Goal: Task Accomplishment & Management: Complete application form

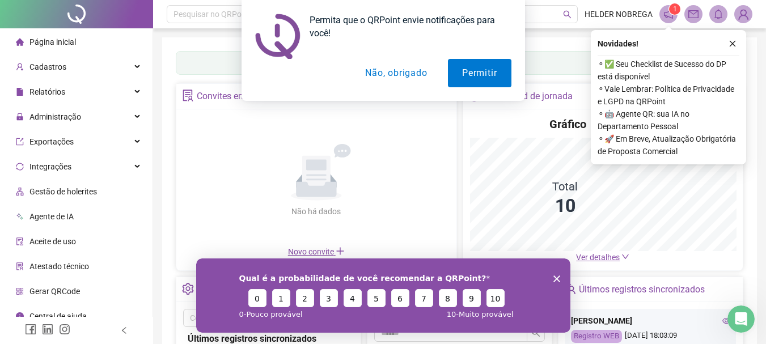
click at [409, 73] on button "Não, obrigado" at bounding box center [396, 73] width 90 height 28
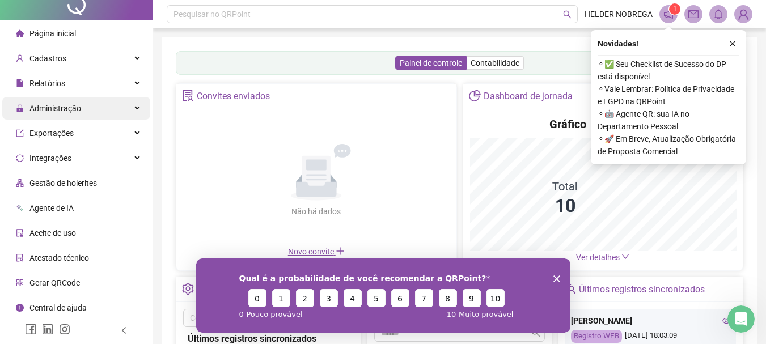
scroll to position [11, 0]
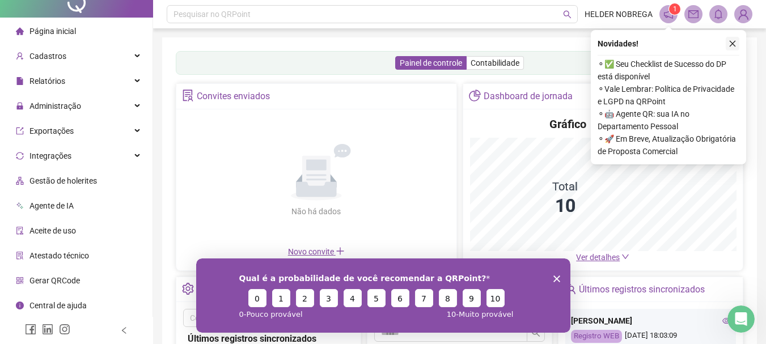
click at [728, 43] on button "button" at bounding box center [733, 44] width 14 height 14
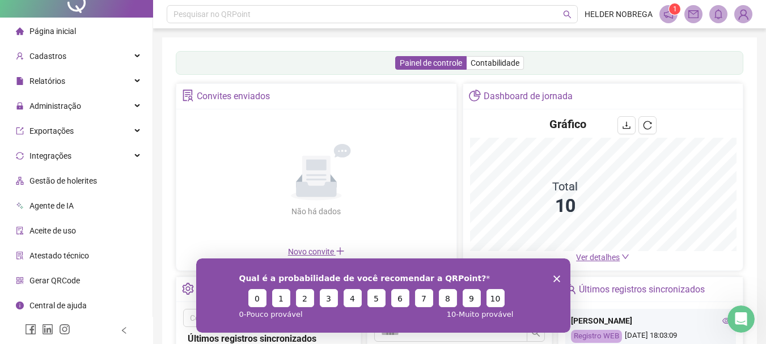
click at [556, 282] on div "Qual é a probabilidade de você recomendar a QRPoint? 0 1 2 3 4 5 6 7 8 9 10 0 -…" at bounding box center [383, 295] width 374 height 74
click at [555, 274] on div "Qual é a probabilidade de você recomendar a QRPoint? 0 1 2 3 4 5 6 7 8 9 10 0 -…" at bounding box center [383, 295] width 374 height 74
click at [555, 277] on polygon "Encerrar pesquisa" at bounding box center [556, 278] width 7 height 7
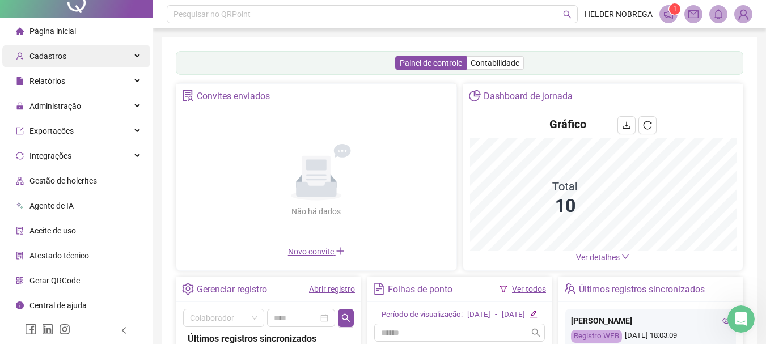
click at [84, 52] on div "Cadastros" at bounding box center [76, 56] width 148 height 23
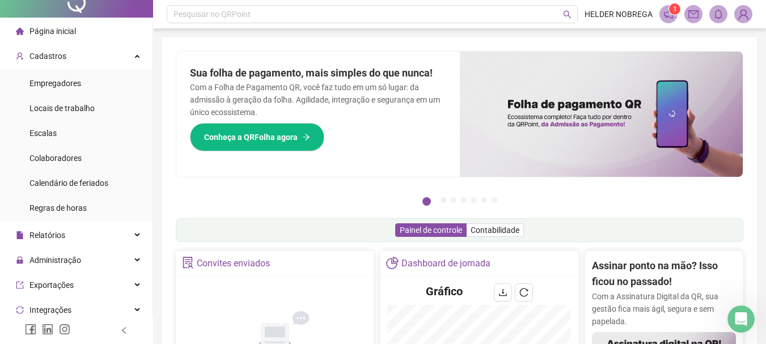
click at [90, 32] on li "Página inicial" at bounding box center [76, 31] width 148 height 23
click at [53, 24] on div "Página inicial" at bounding box center [46, 31] width 60 height 23
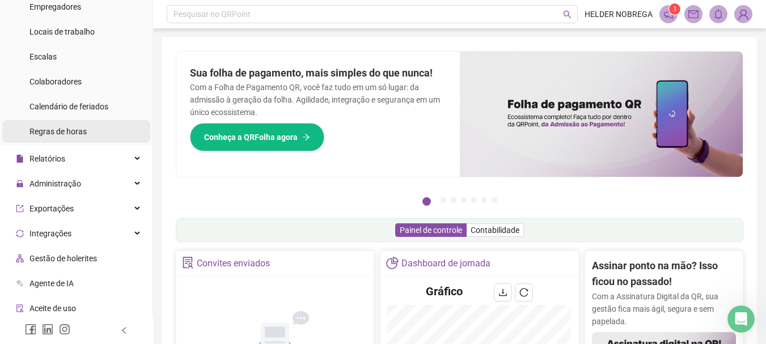
scroll to position [67, 0]
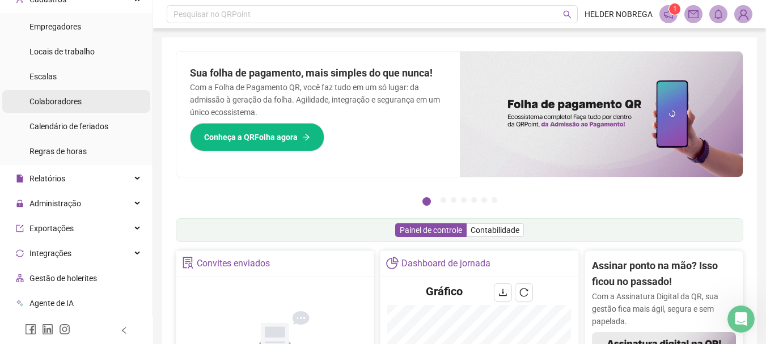
click at [76, 107] on div "Colaboradores" at bounding box center [55, 101] width 52 height 23
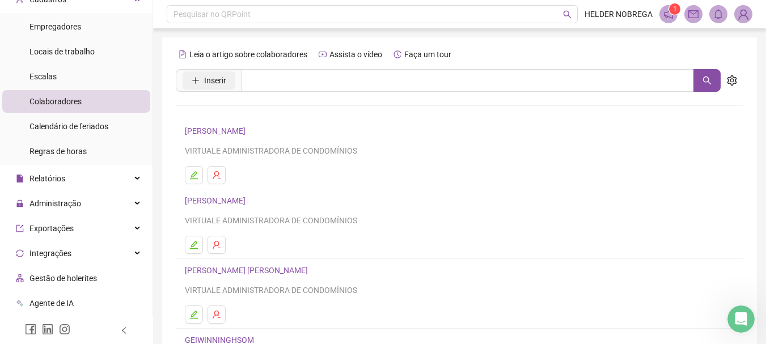
click at [213, 82] on span "Inserir" at bounding box center [215, 80] width 22 height 12
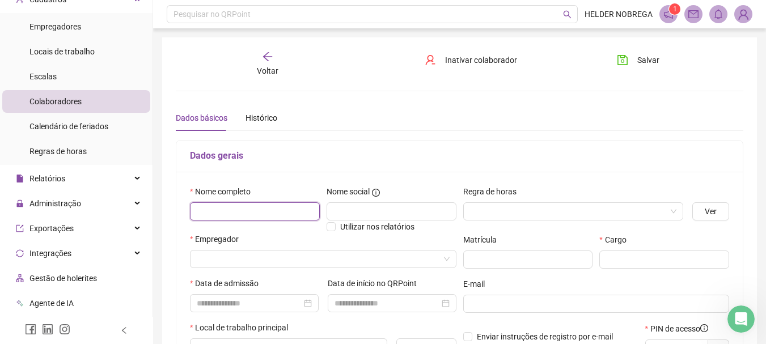
click at [274, 207] on input "text" at bounding box center [255, 211] width 130 height 18
type input "*****"
paste input "**********"
type input "**********"
click at [607, 206] on input "search" at bounding box center [568, 211] width 197 height 17
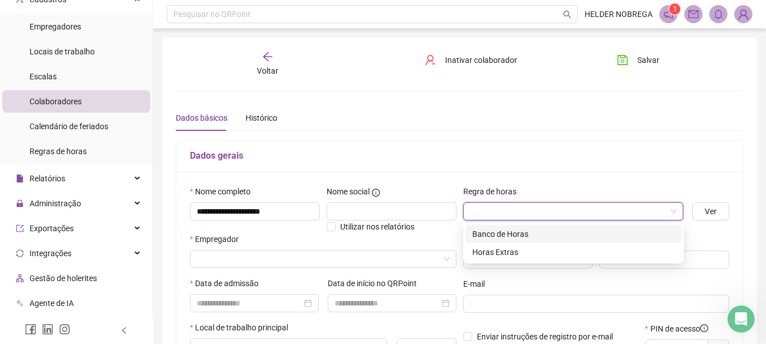
click at [540, 231] on div "Banco de Horas" at bounding box center [573, 234] width 202 height 12
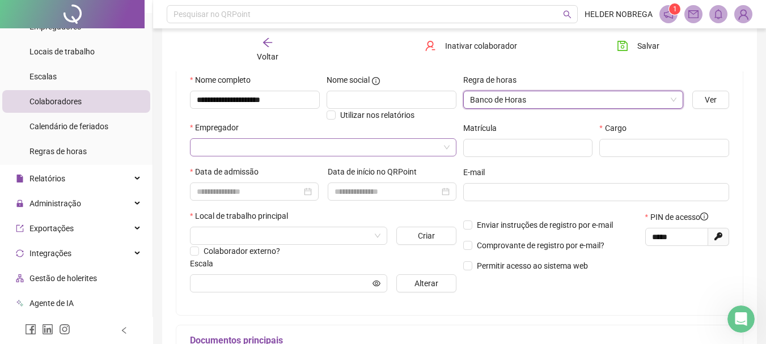
scroll to position [113, 0]
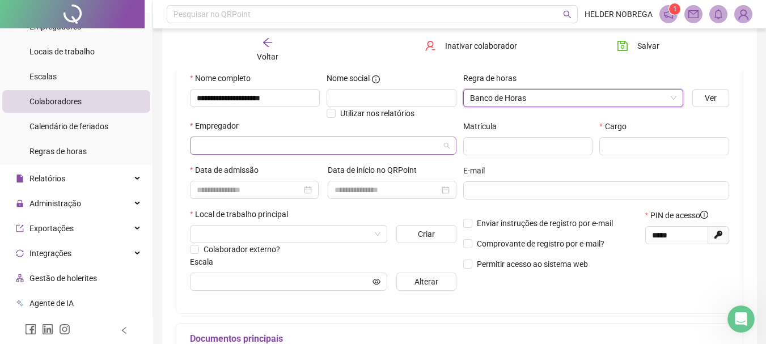
click at [261, 138] on input "search" at bounding box center [318, 145] width 243 height 17
click at [273, 143] on input "search" at bounding box center [318, 145] width 243 height 17
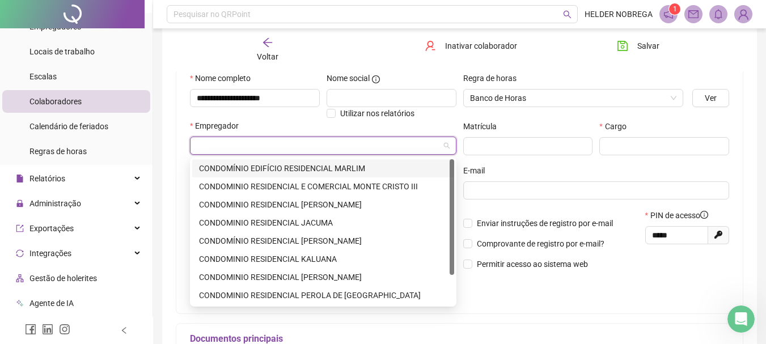
click at [273, 143] on input "search" at bounding box center [318, 145] width 243 height 17
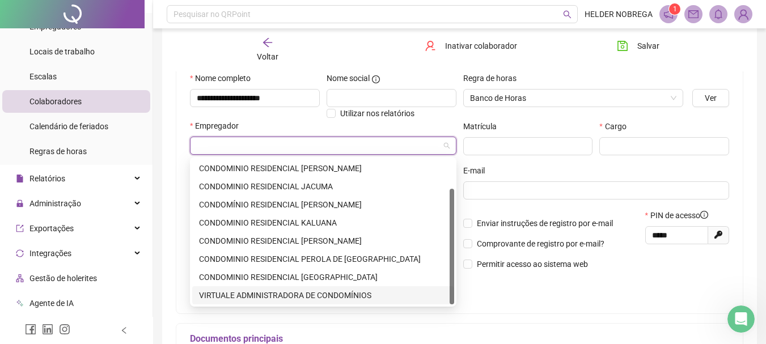
click at [320, 300] on div "VIRTUALE ADMINISTRADORA DE CONDOMÍNIOS" at bounding box center [323, 295] width 248 height 12
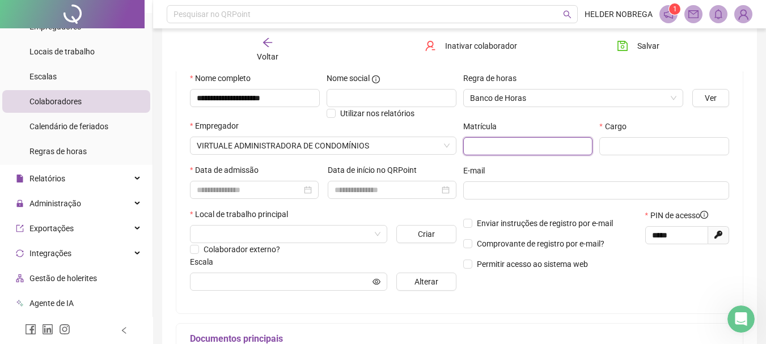
click at [511, 143] on input "text" at bounding box center [528, 146] width 130 height 18
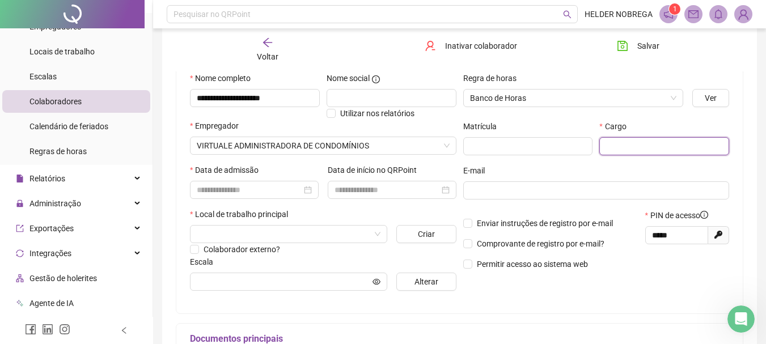
click at [612, 152] on input "text" at bounding box center [664, 146] width 130 height 18
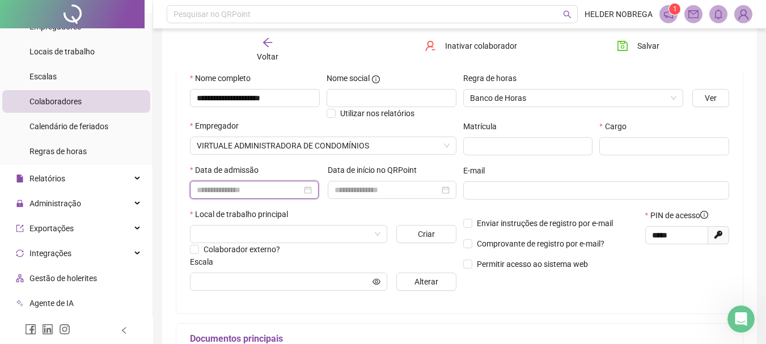
click at [228, 194] on input at bounding box center [249, 190] width 105 height 12
click at [272, 192] on input at bounding box center [249, 190] width 105 height 12
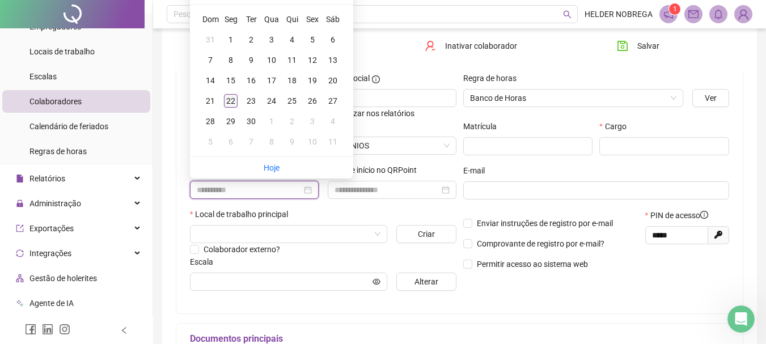
type input "**********"
click at [229, 100] on div "22" at bounding box center [231, 101] width 14 height 14
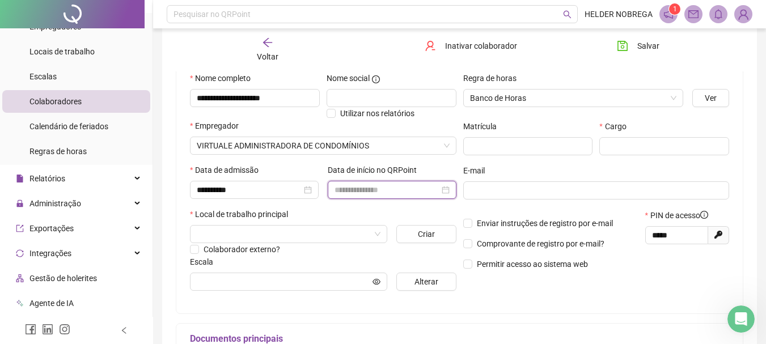
click at [376, 184] on input at bounding box center [387, 190] width 105 height 12
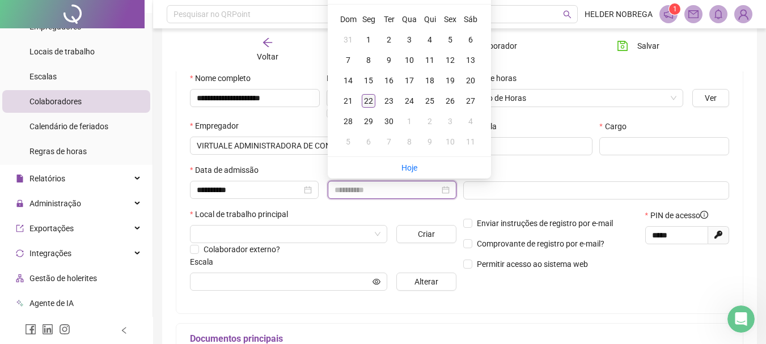
type input "**********"
click at [370, 107] on div "22" at bounding box center [369, 101] width 14 height 14
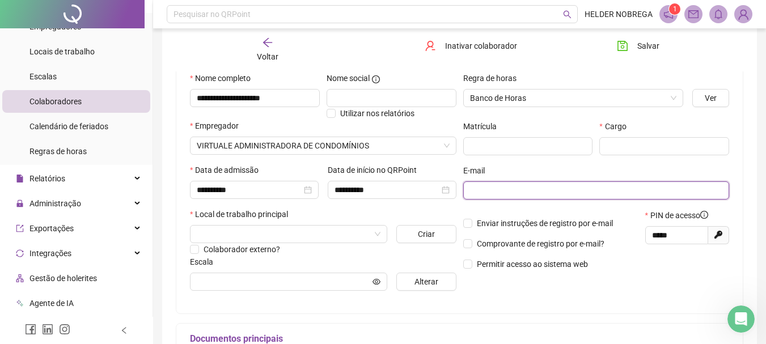
click at [489, 192] on input "text" at bounding box center [595, 190] width 251 height 12
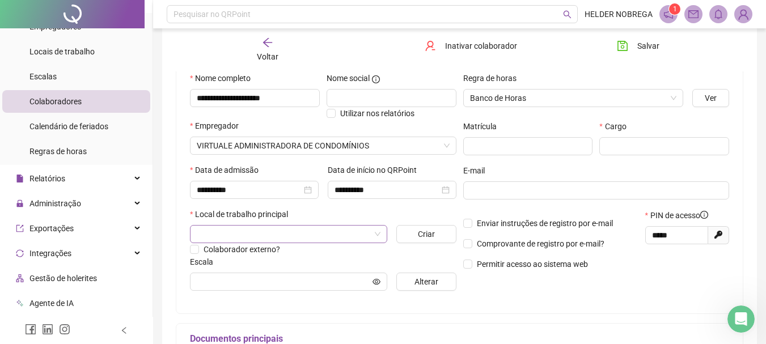
click at [331, 228] on input "search" at bounding box center [284, 234] width 174 height 17
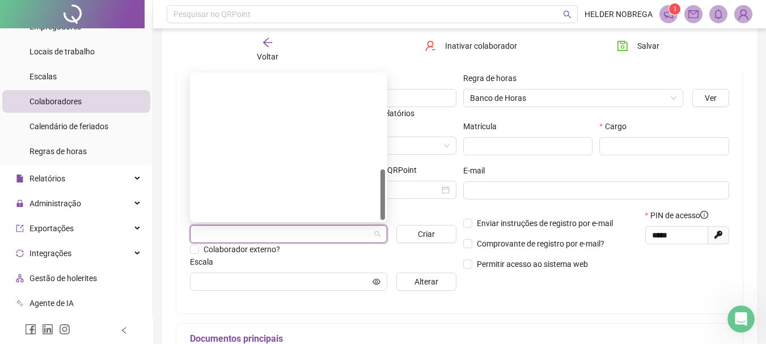
scroll to position [272, 0]
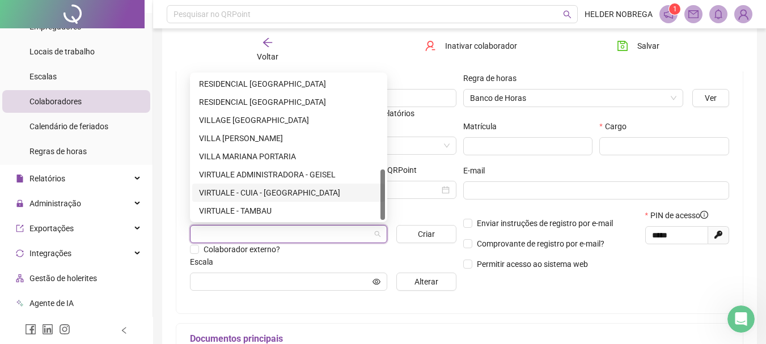
click at [279, 195] on div "VIRTUALE - CUIA - [GEOGRAPHIC_DATA]" at bounding box center [288, 193] width 179 height 12
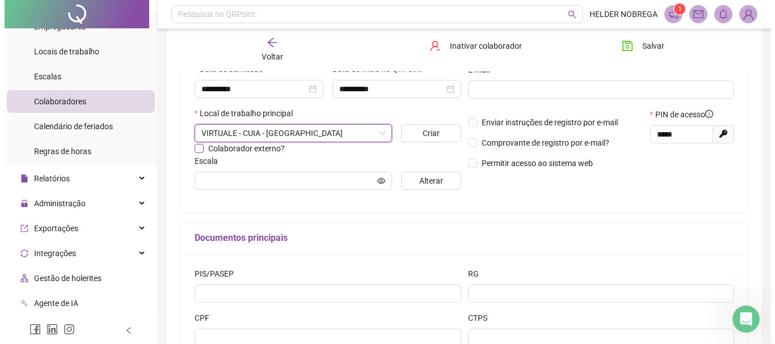
scroll to position [227, 0]
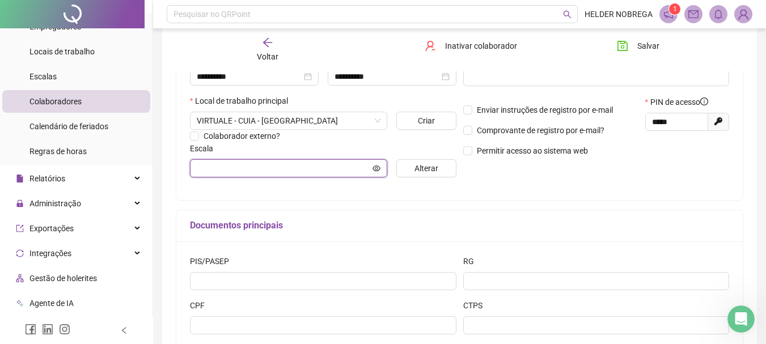
click at [279, 168] on input "text" at bounding box center [284, 168] width 174 height 12
click at [449, 160] on button "Alterar" at bounding box center [426, 168] width 60 height 18
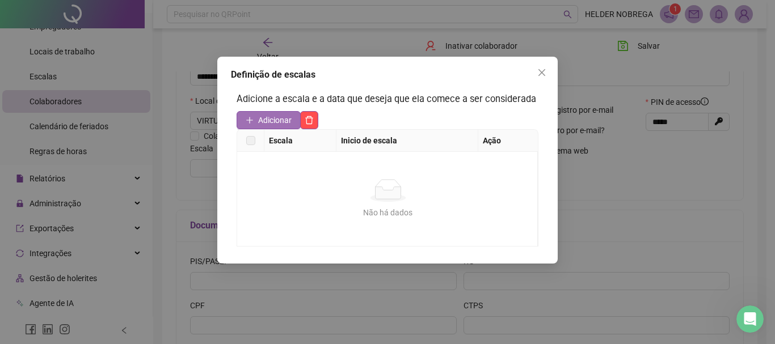
click at [256, 118] on button "Adicionar" at bounding box center [268, 120] width 64 height 18
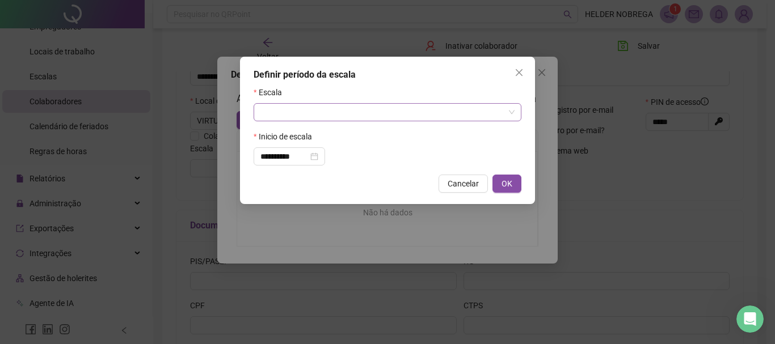
click at [435, 119] on input "search" at bounding box center [382, 112] width 244 height 17
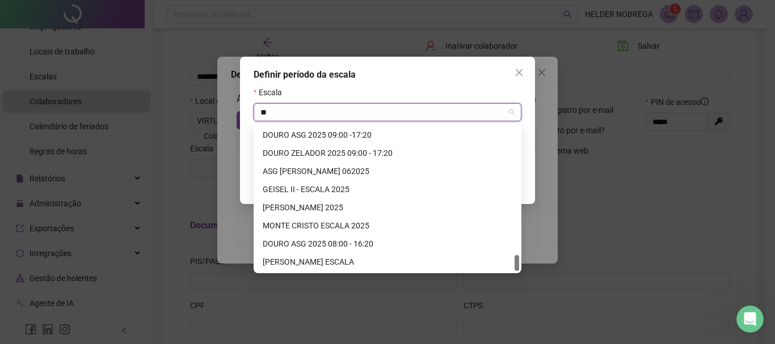
scroll to position [127, 0]
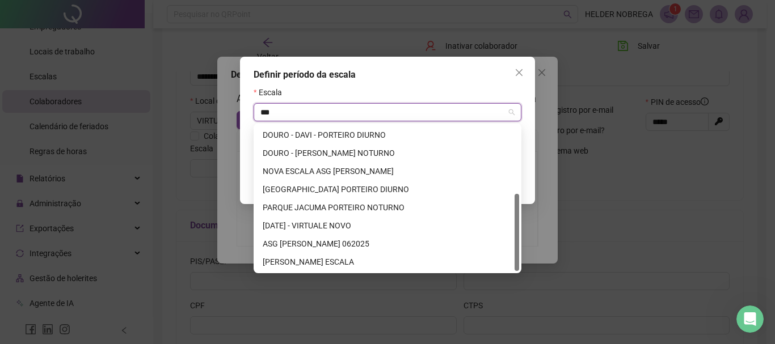
type input "****"
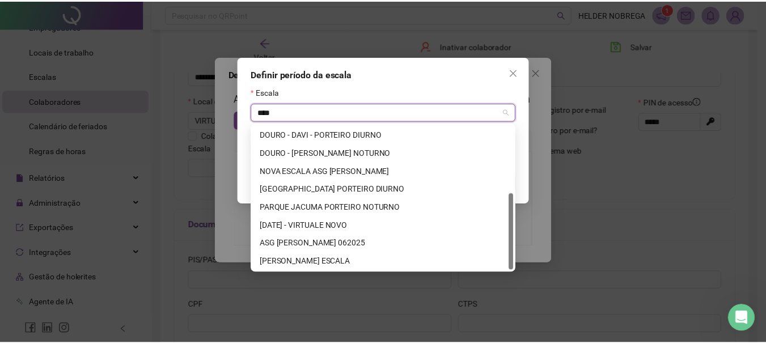
scroll to position [0, 0]
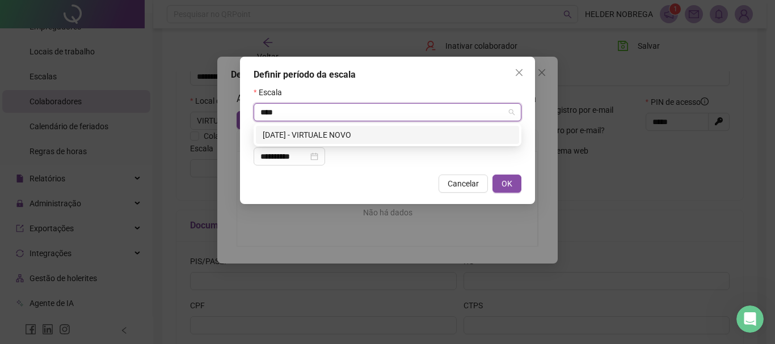
click at [404, 132] on div "[DATE] - VIRTUALE NOVO" at bounding box center [387, 135] width 249 height 12
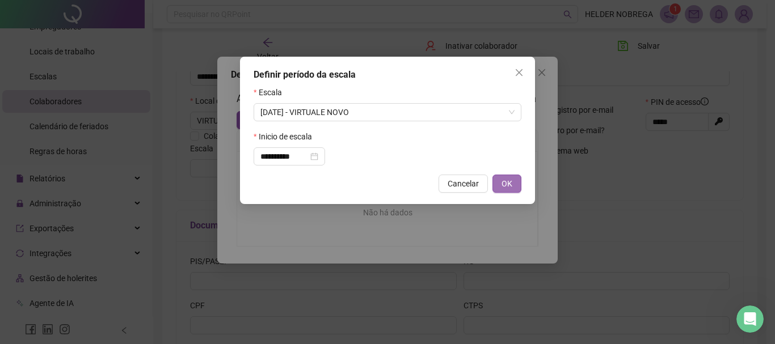
click at [507, 183] on span "OK" at bounding box center [506, 183] width 11 height 12
type input "**********"
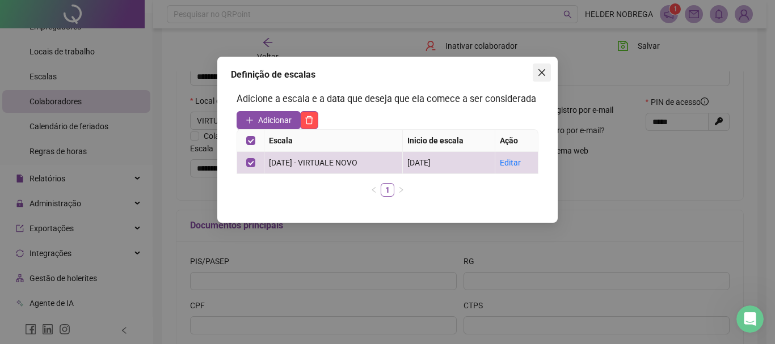
click at [541, 77] on button "Close" at bounding box center [541, 73] width 18 height 18
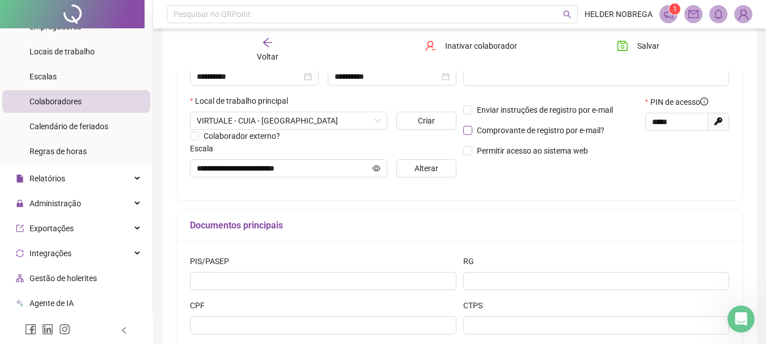
scroll to position [113, 0]
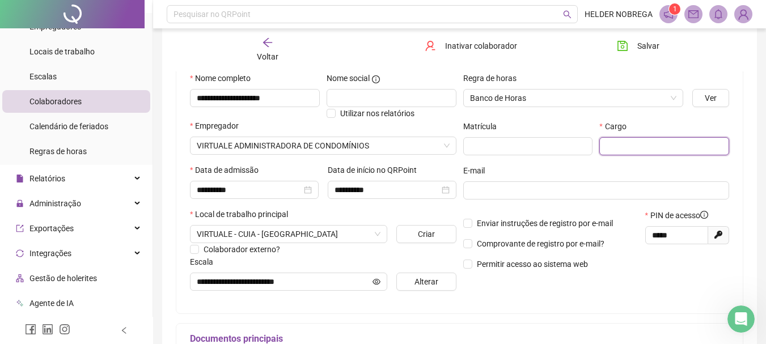
click at [665, 150] on input "text" at bounding box center [664, 146] width 130 height 18
paste input "**********"
type input "**********"
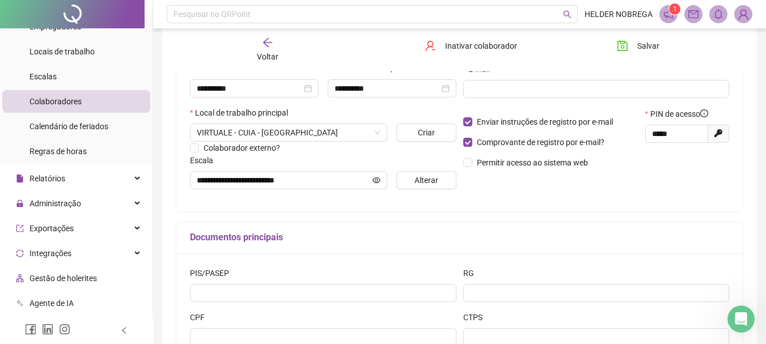
scroll to position [195, 0]
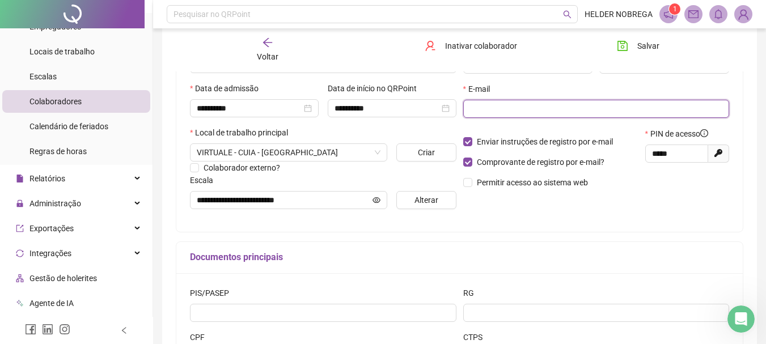
click at [572, 112] on input "text" at bounding box center [595, 109] width 251 height 12
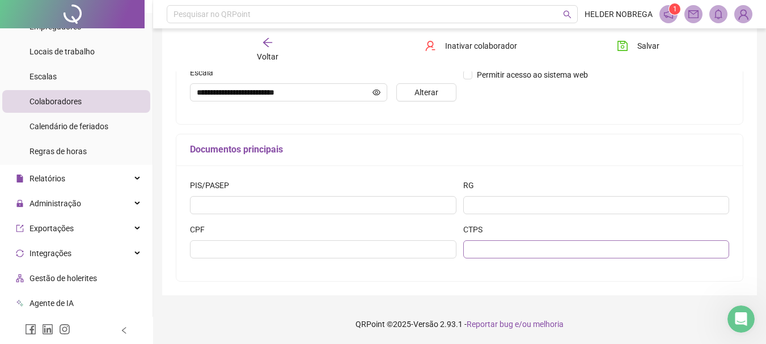
scroll to position [76, 0]
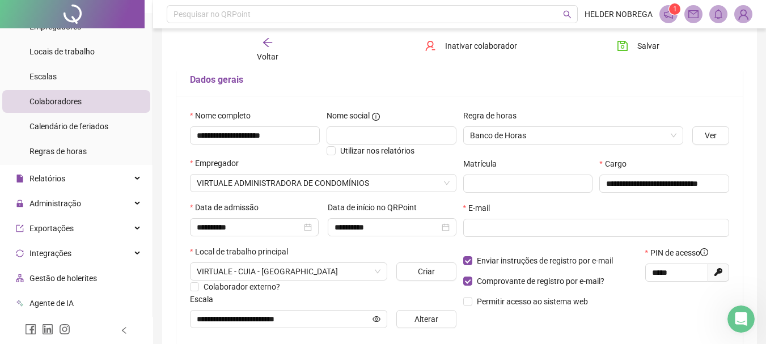
click at [625, 56] on div "Salvar" at bounding box center [652, 50] width 96 height 26
click at [633, 49] on button "Salvar" at bounding box center [638, 46] width 60 height 18
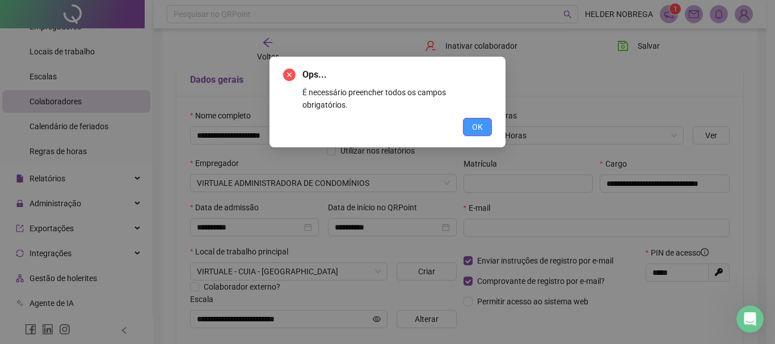
click at [483, 118] on button "OK" at bounding box center [477, 127] width 29 height 18
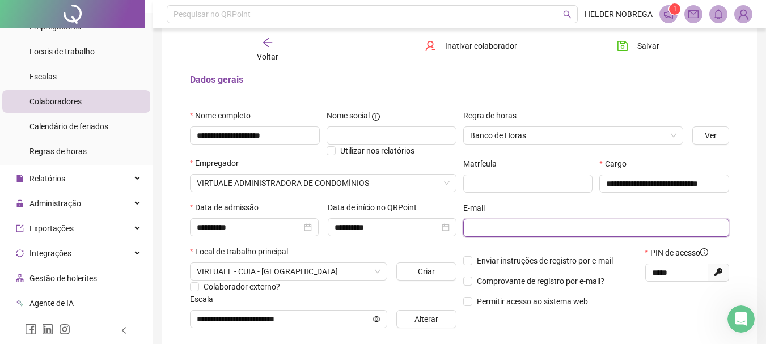
click at [485, 228] on input "text" at bounding box center [595, 228] width 251 height 12
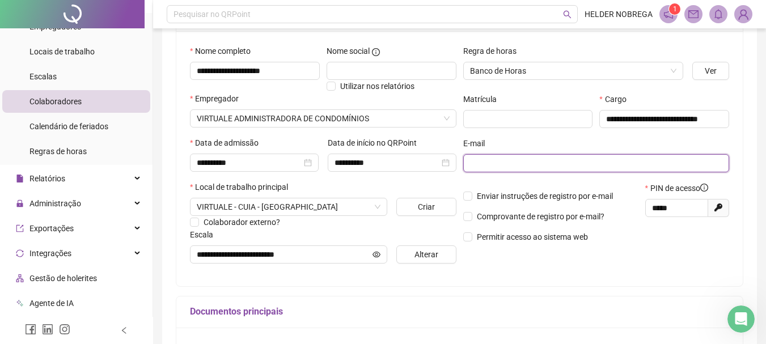
scroll to position [0, 0]
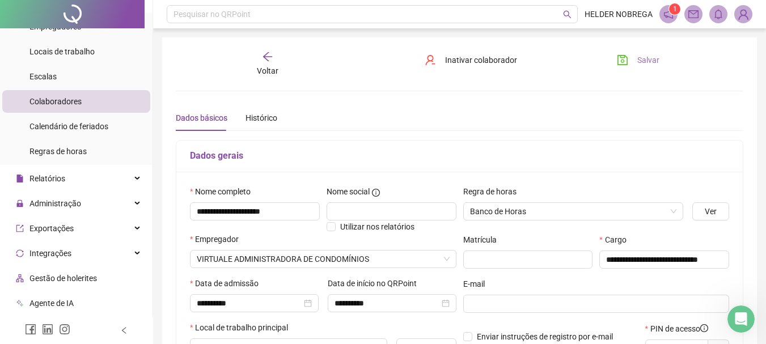
click at [637, 67] on button "Salvar" at bounding box center [638, 60] width 60 height 18
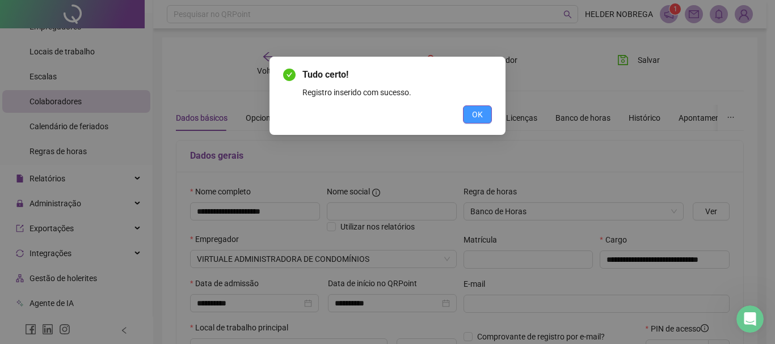
click at [477, 115] on span "OK" at bounding box center [477, 114] width 11 height 12
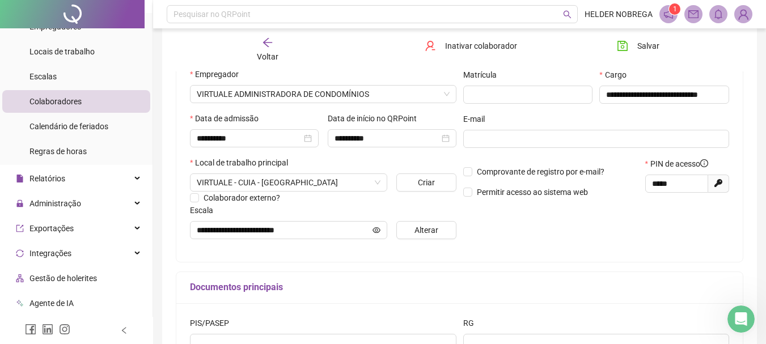
scroll to position [170, 0]
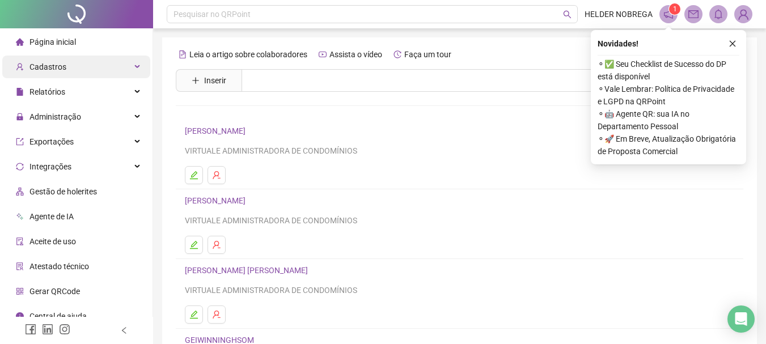
click at [83, 61] on div "Cadastros" at bounding box center [76, 67] width 148 height 23
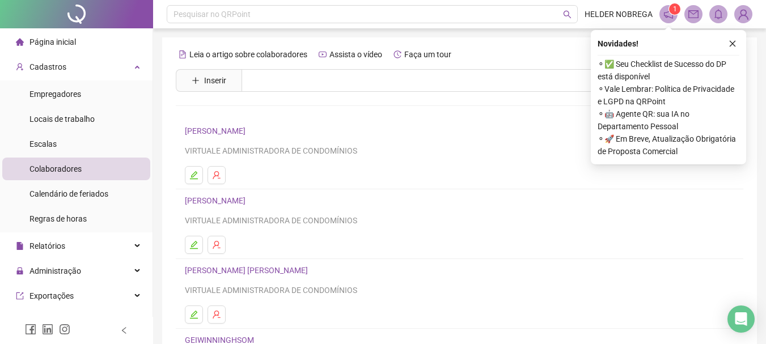
click at [81, 160] on li "Colaboradores" at bounding box center [76, 169] width 148 height 23
click at [85, 166] on li "Colaboradores" at bounding box center [76, 169] width 148 height 23
click at [201, 128] on link "[PERSON_NAME]" at bounding box center [217, 130] width 64 height 9
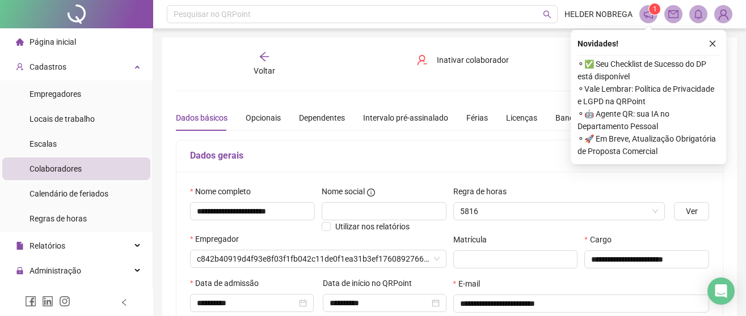
type input "**********"
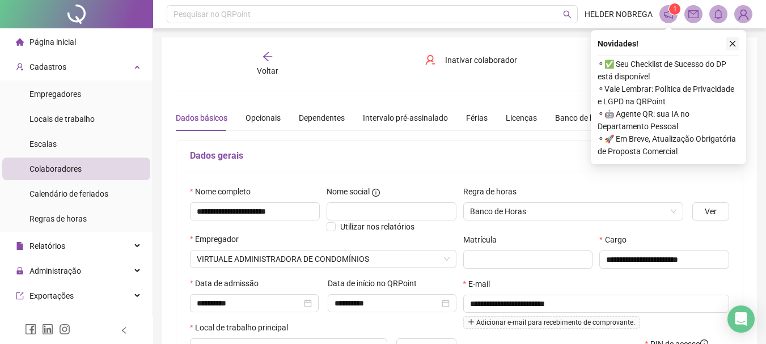
click at [732, 48] on button "button" at bounding box center [733, 44] width 14 height 14
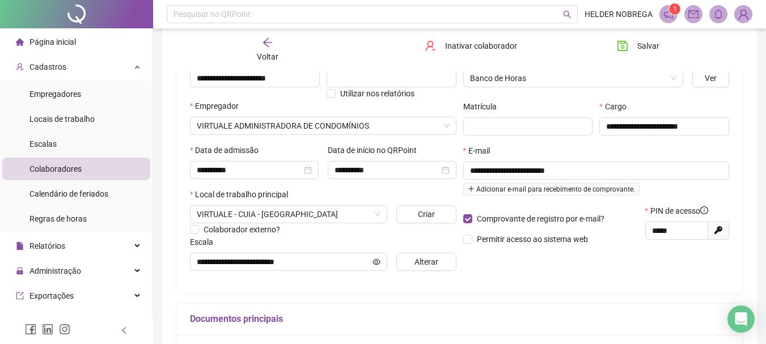
scroll to position [113, 0]
